Goal: Transaction & Acquisition: Purchase product/service

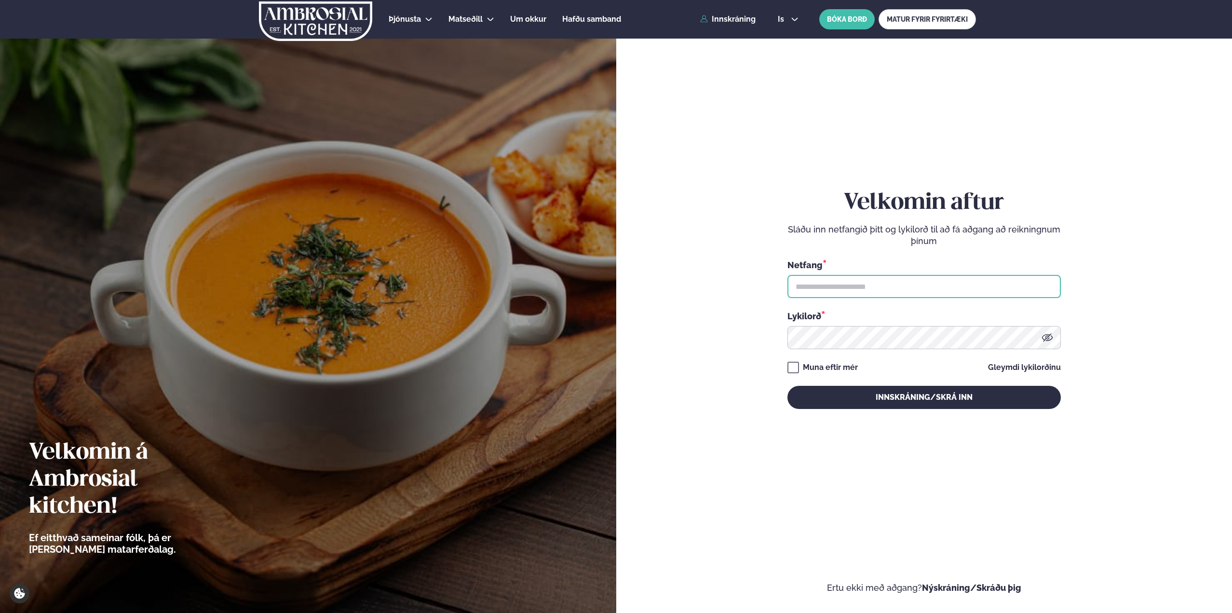
click at [864, 284] on input "text" at bounding box center [925, 286] width 274 height 23
type input "**********"
click at [788, 386] on button "Innskráning/Skrá inn" at bounding box center [925, 397] width 274 height 23
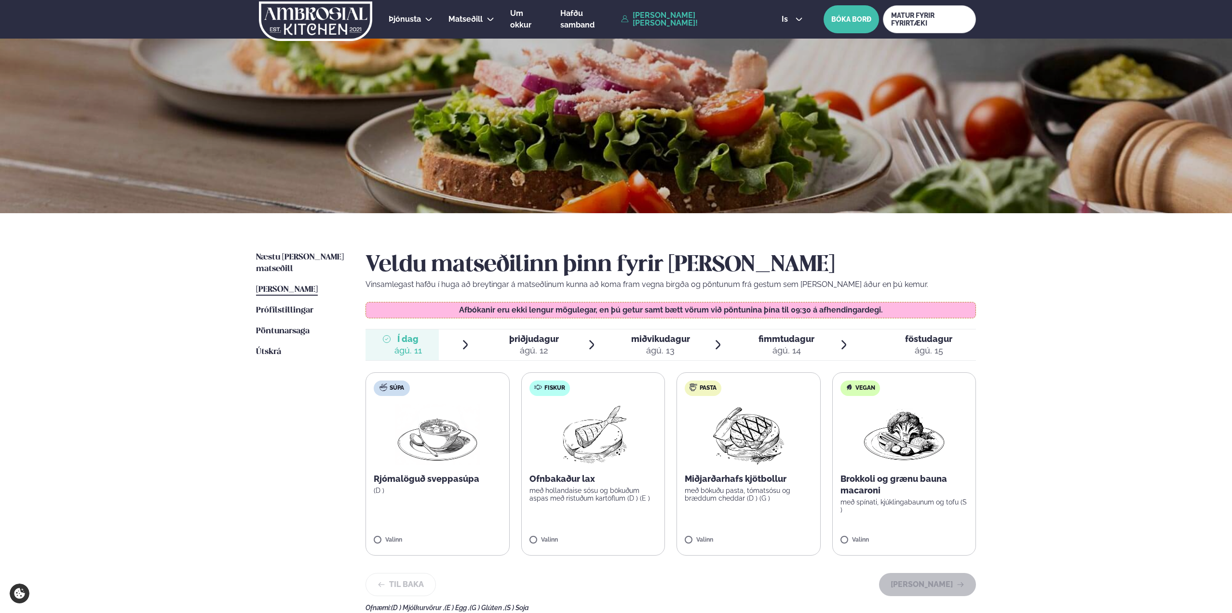
click at [672, 336] on span "miðvikudagur" at bounding box center [660, 339] width 59 height 10
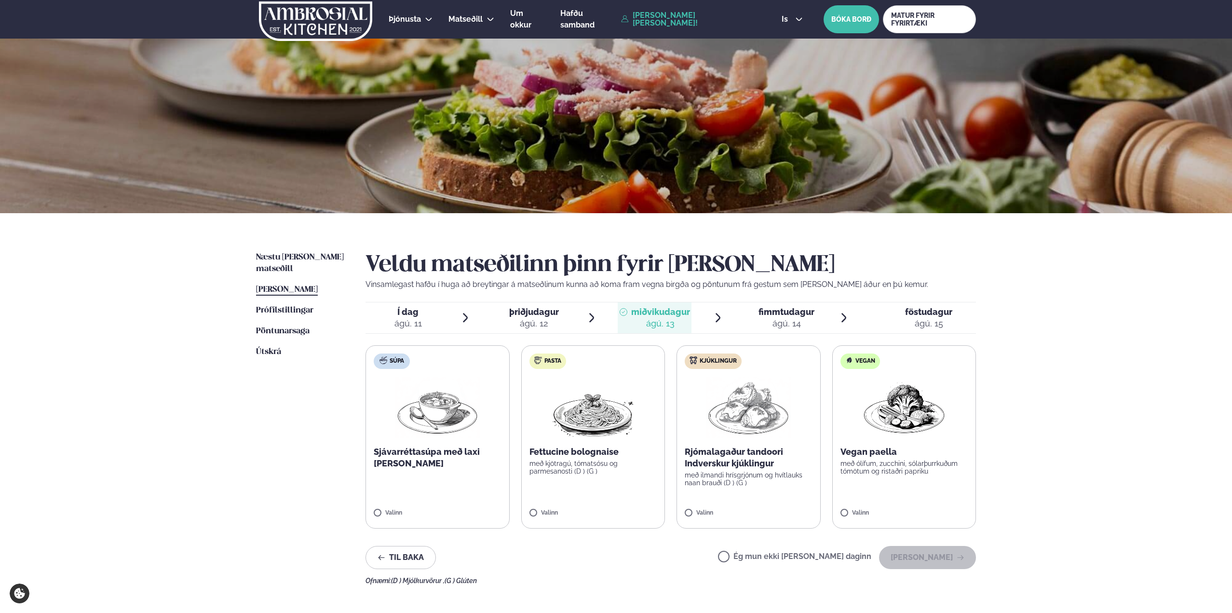
click at [684, 515] on label "Kjúklingur Rjómalagaður tandoori Indverskur kjúklingur með ilmandi hrísgrjónum …" at bounding box center [749, 436] width 144 height 183
click at [924, 558] on button "[PERSON_NAME]" at bounding box center [927, 557] width 97 height 23
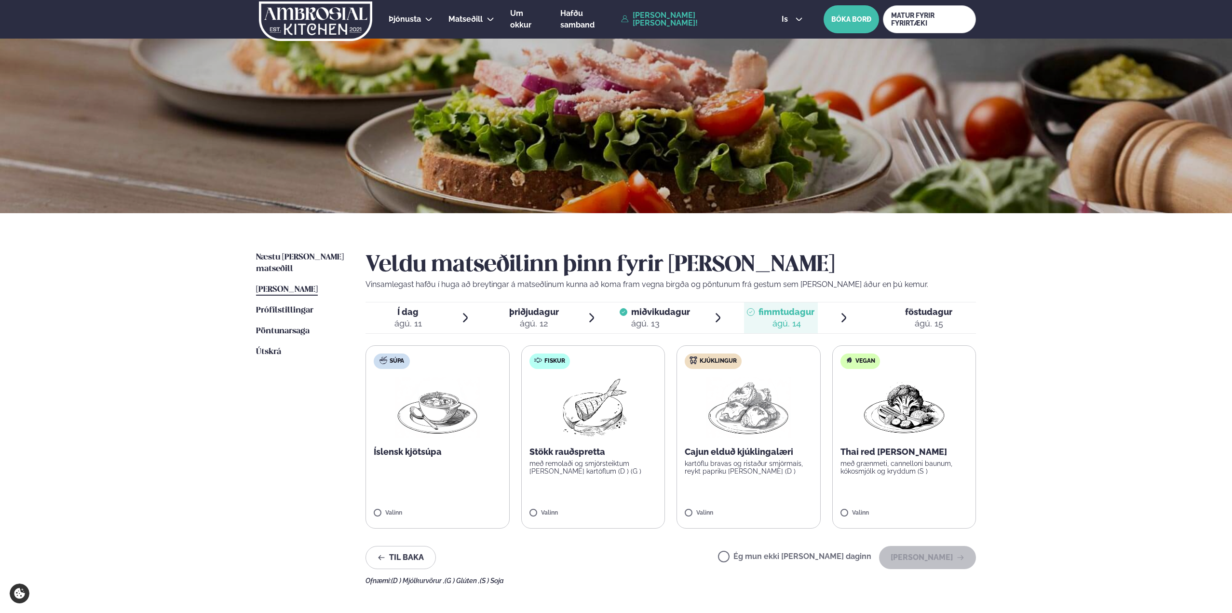
click at [372, 514] on label "Súpa Íslensk kjötsúpa Valinn" at bounding box center [438, 436] width 144 height 183
click at [938, 551] on button "[PERSON_NAME]" at bounding box center [927, 557] width 97 height 23
